Goal: Check status: Check status

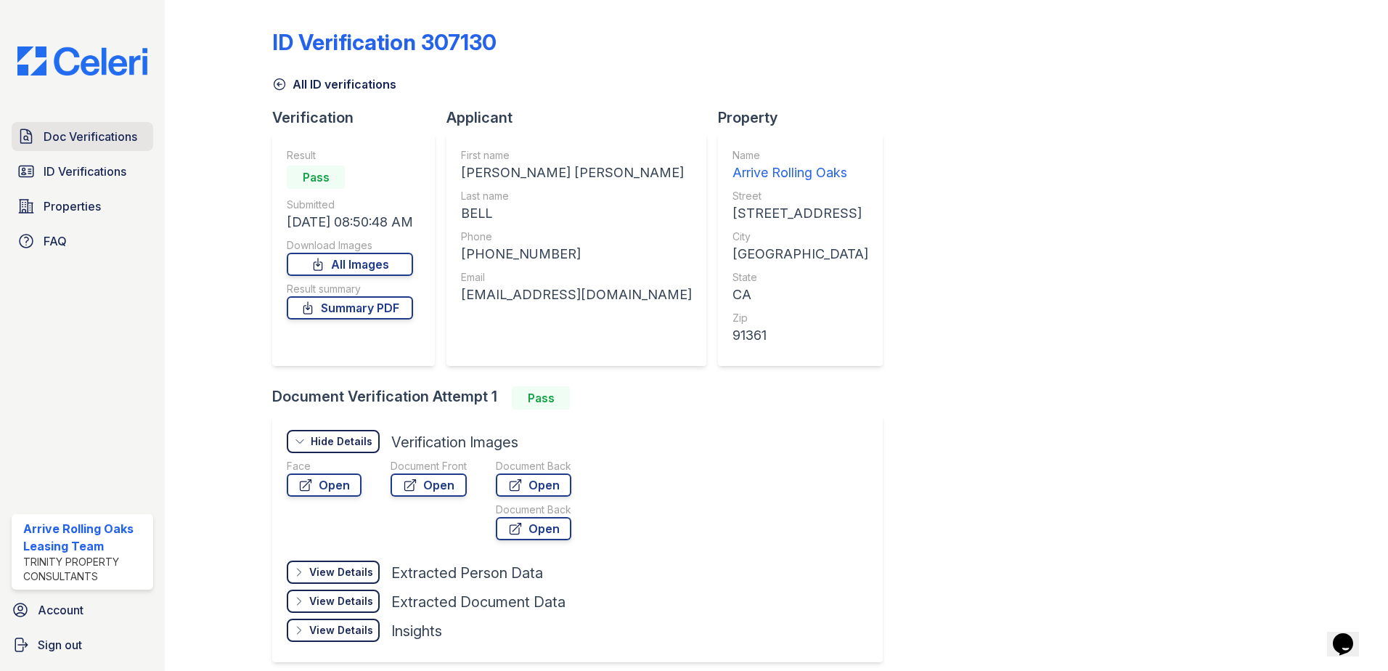
click at [98, 133] on span "Doc Verifications" at bounding box center [91, 136] width 94 height 17
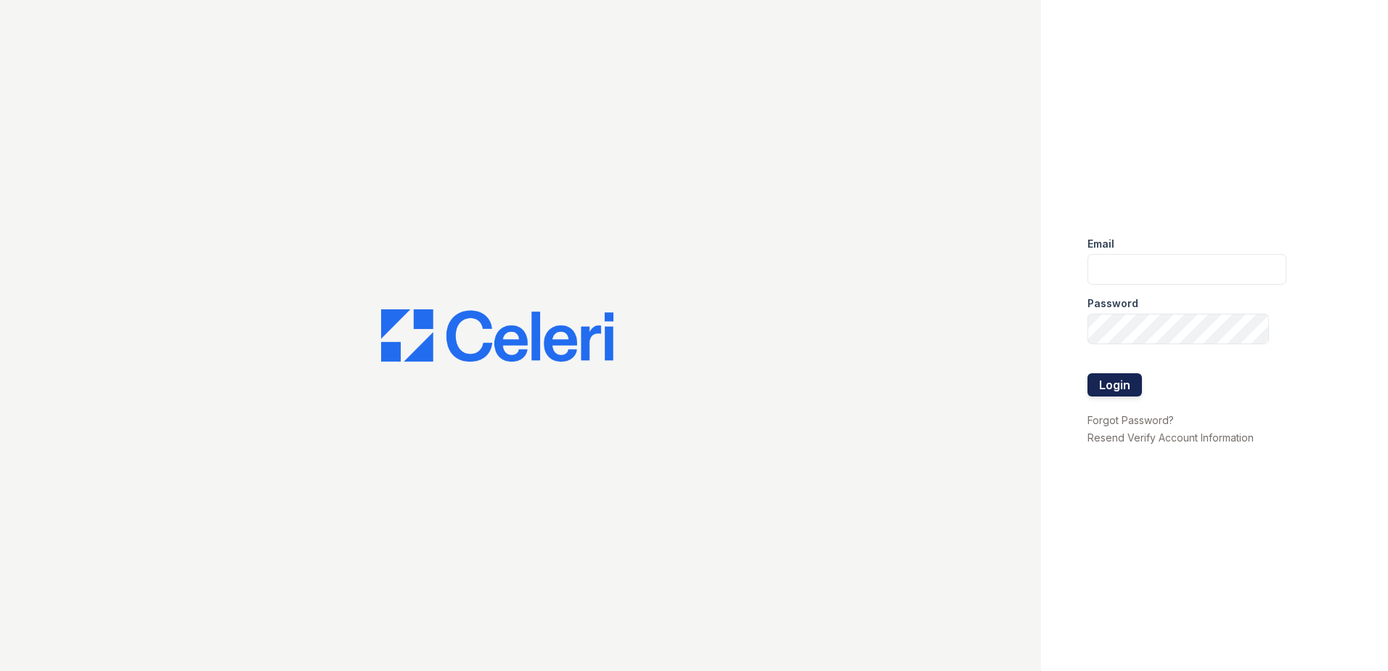
type input "[EMAIL_ADDRESS][DOMAIN_NAME]"
click at [1110, 378] on button "Login" at bounding box center [1114, 384] width 54 height 23
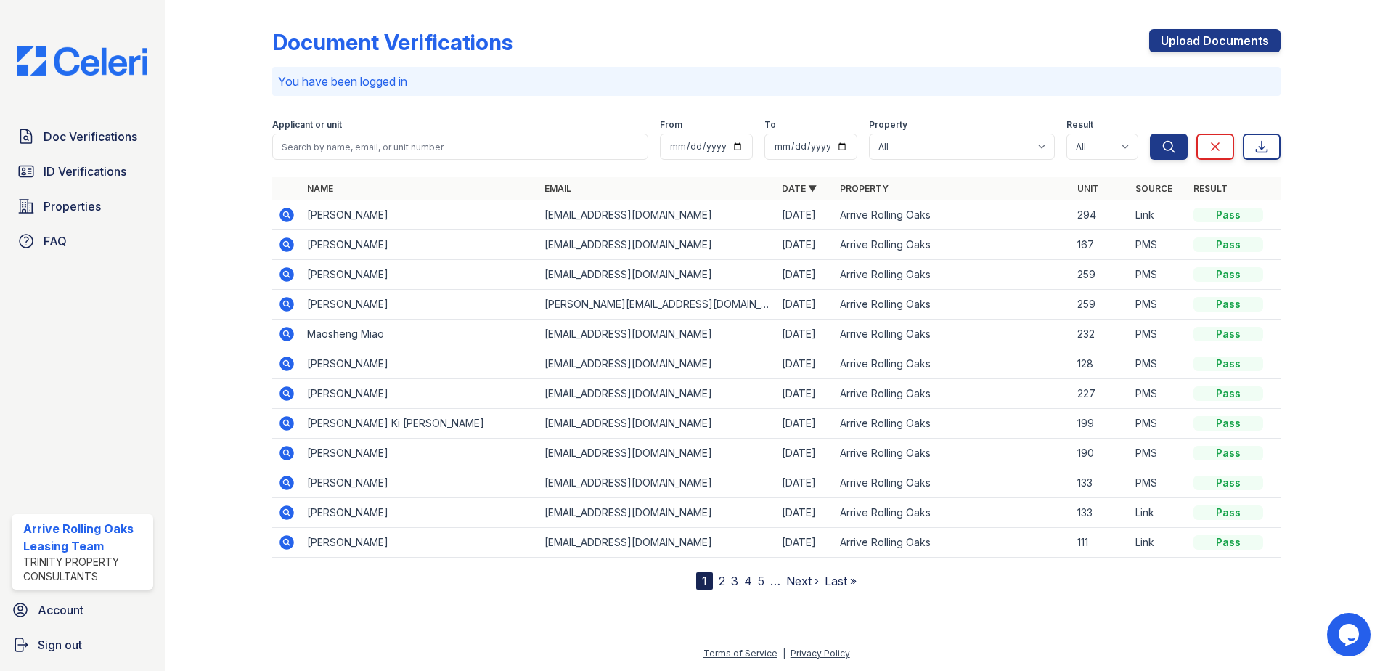
click at [287, 214] on icon at bounding box center [286, 214] width 4 height 4
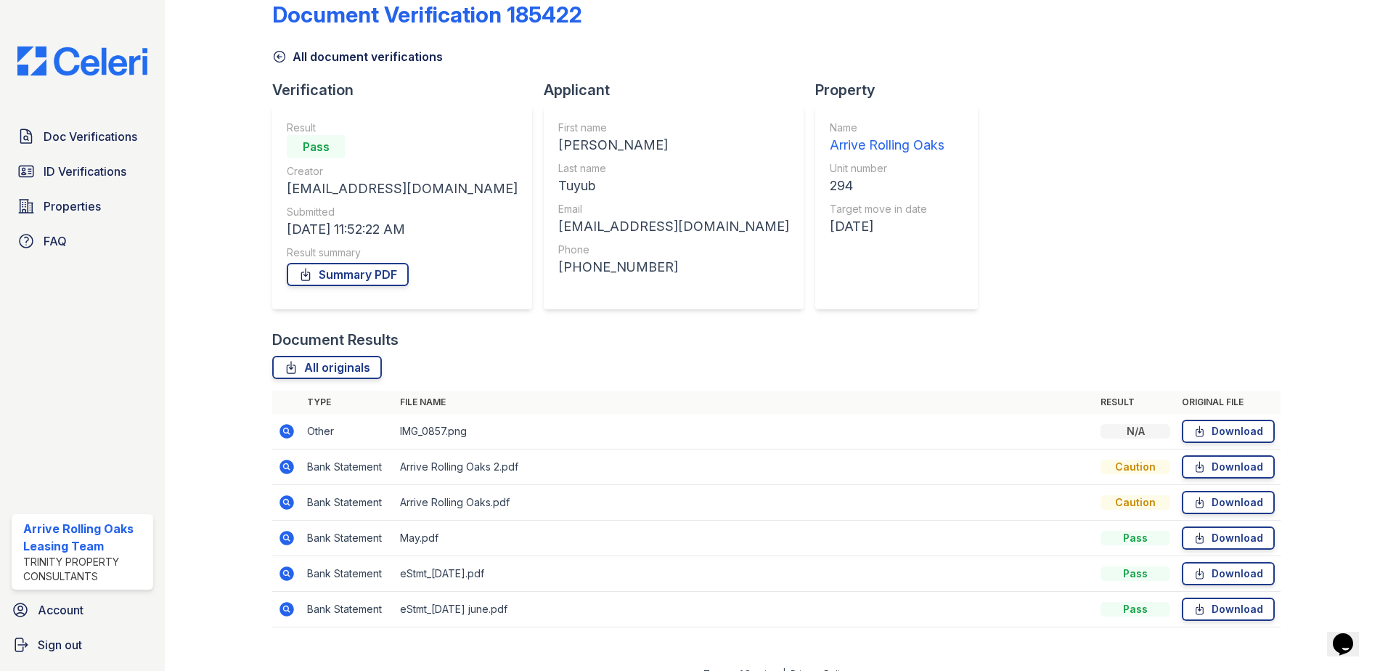
scroll to position [48, 0]
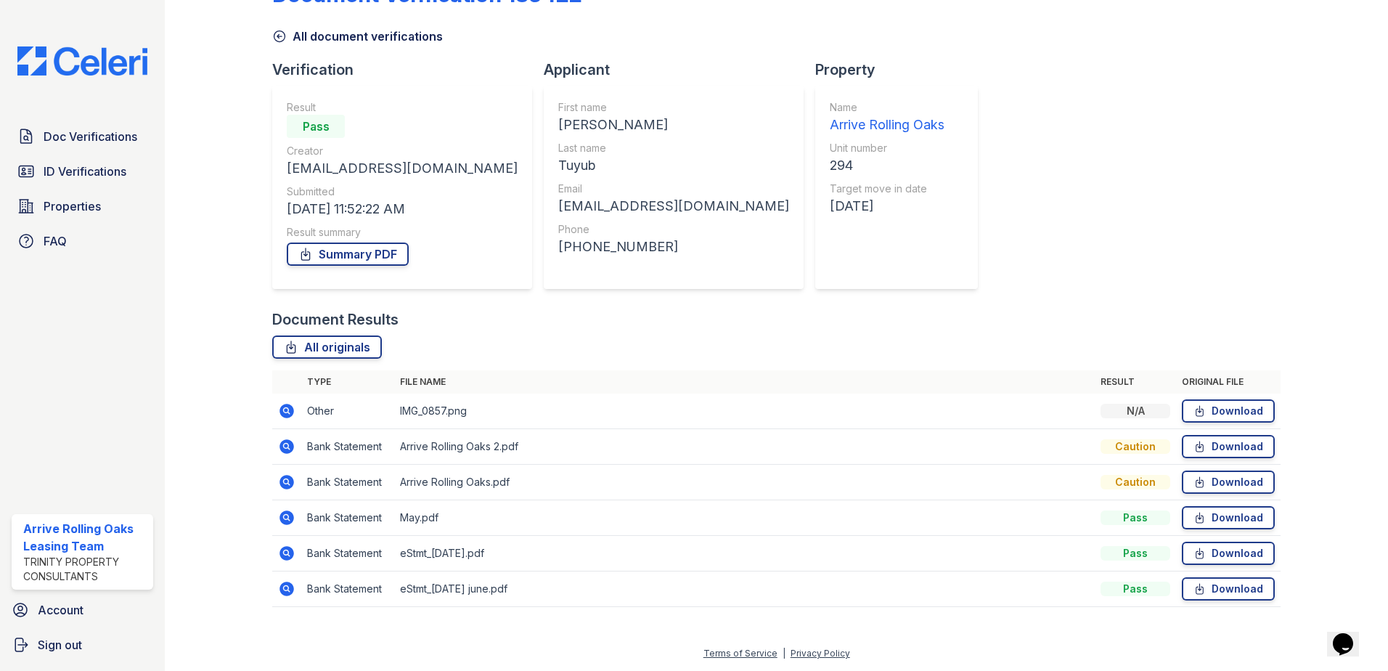
click at [290, 419] on icon at bounding box center [286, 410] width 17 height 17
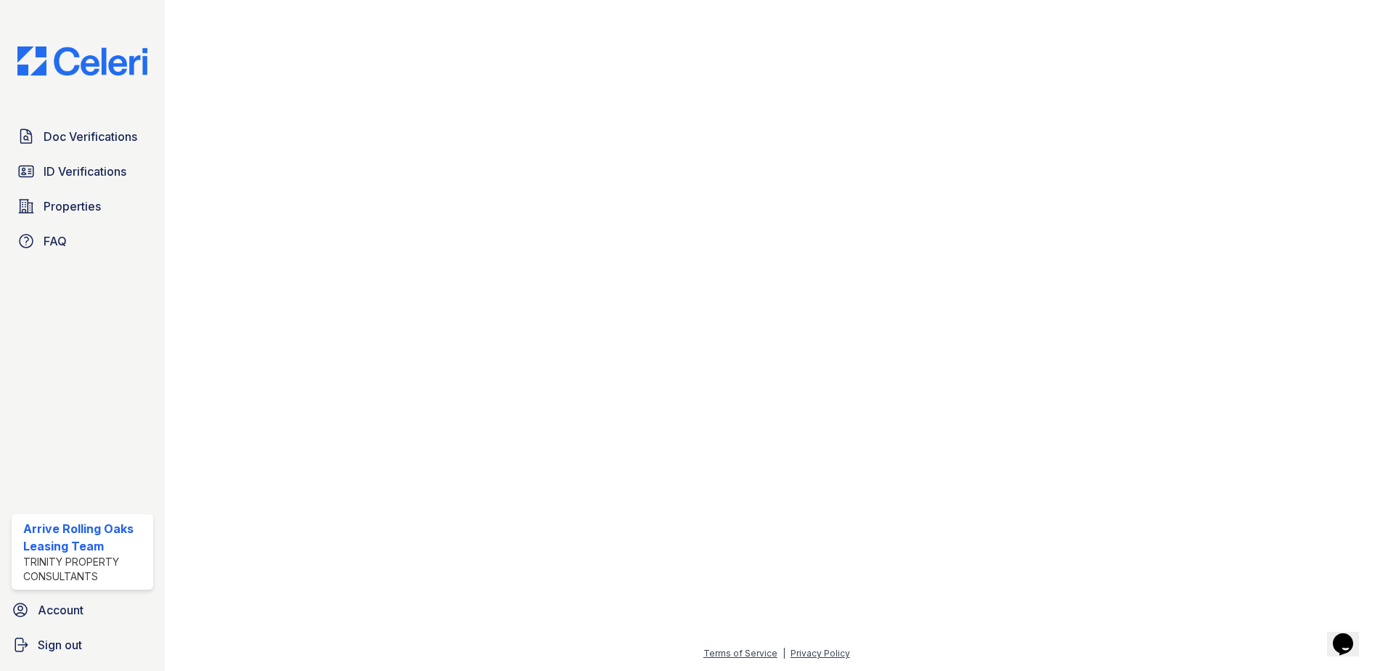
scroll to position [1330, 0]
click at [60, 142] on span "Doc Verifications" at bounding box center [91, 136] width 94 height 17
